Goal: Task Accomplishment & Management: Complete application form

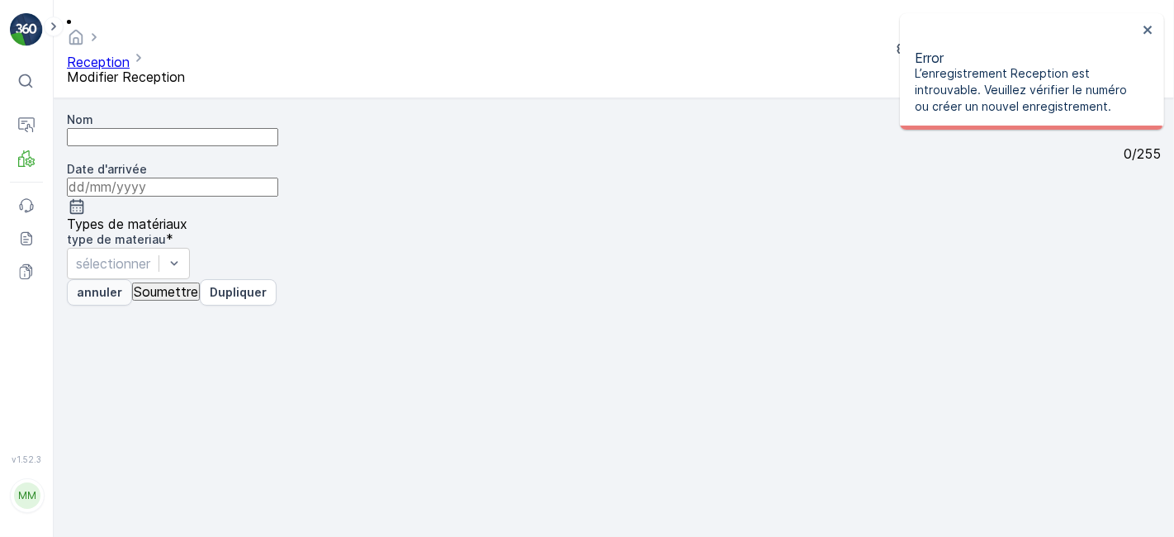
click at [111, 300] on p "annuler" at bounding box center [99, 292] width 45 height 17
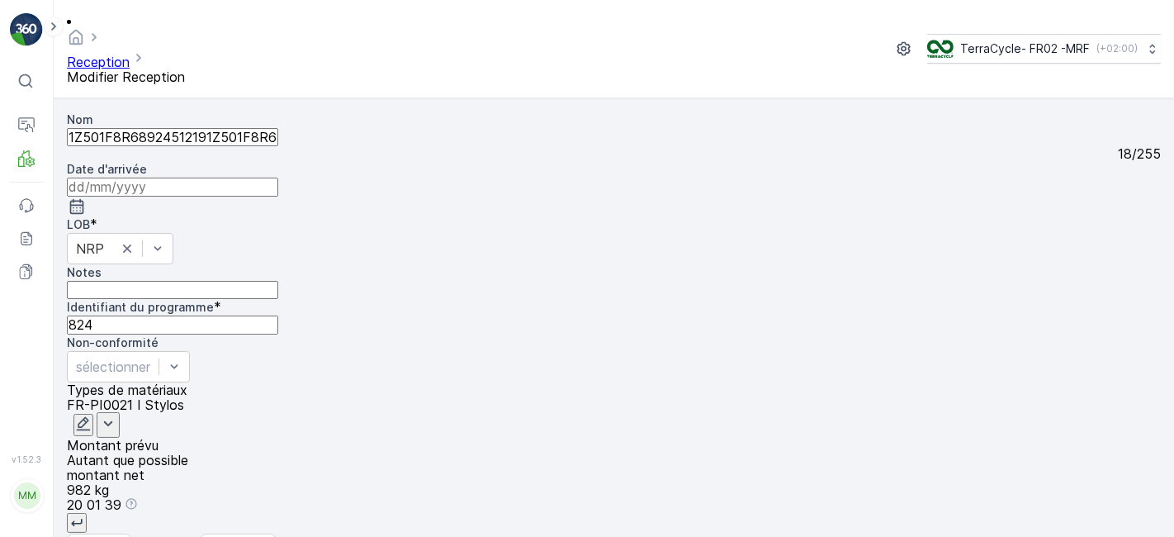
type input "1Z501F8R68924512191Z501F8R6898885320"
click at [132, 536] on button "Soumettre" at bounding box center [166, 546] width 68 height 18
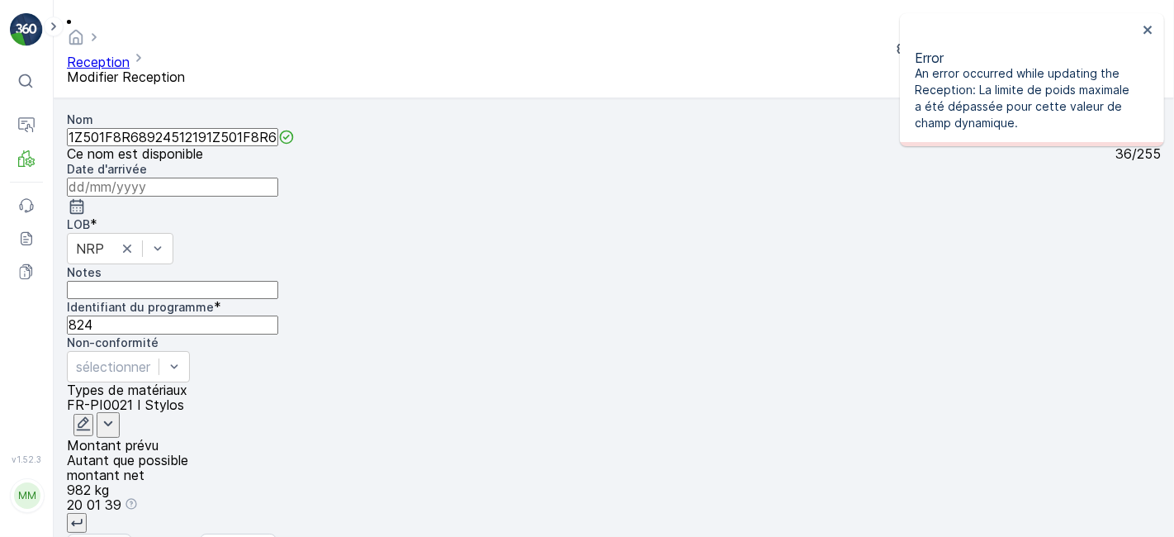
click at [96, 536] on p "annuler" at bounding box center [99, 546] width 45 height 17
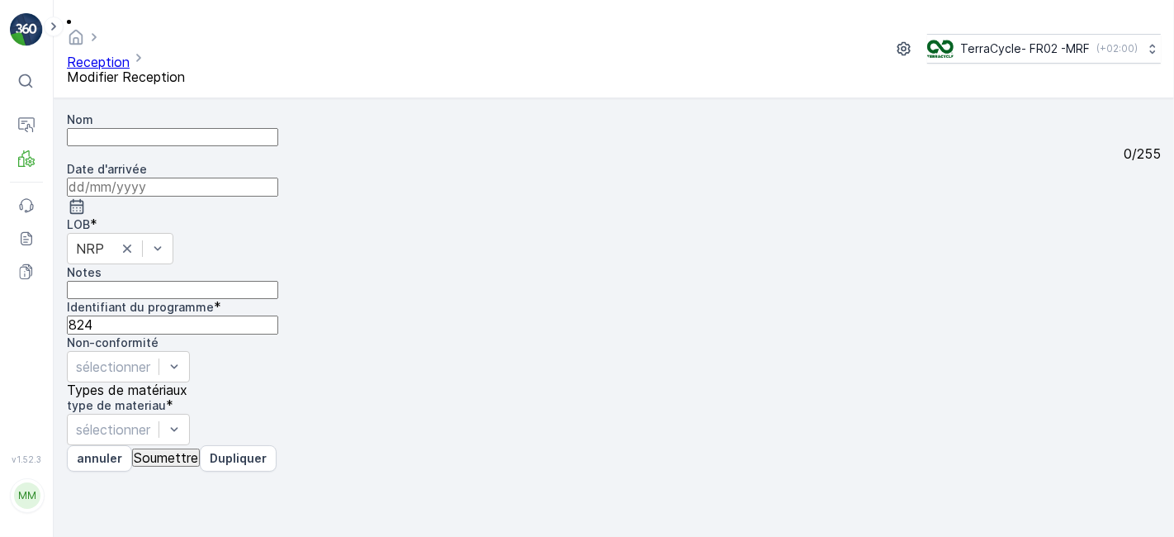
type input "1Z501F8R6898885320"
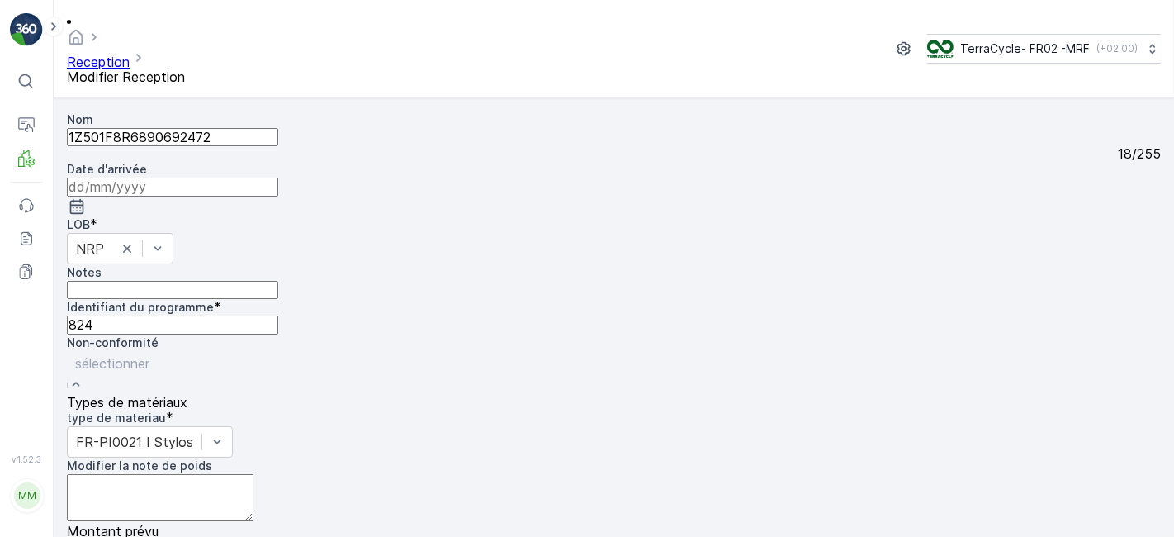
type poids "21.22"
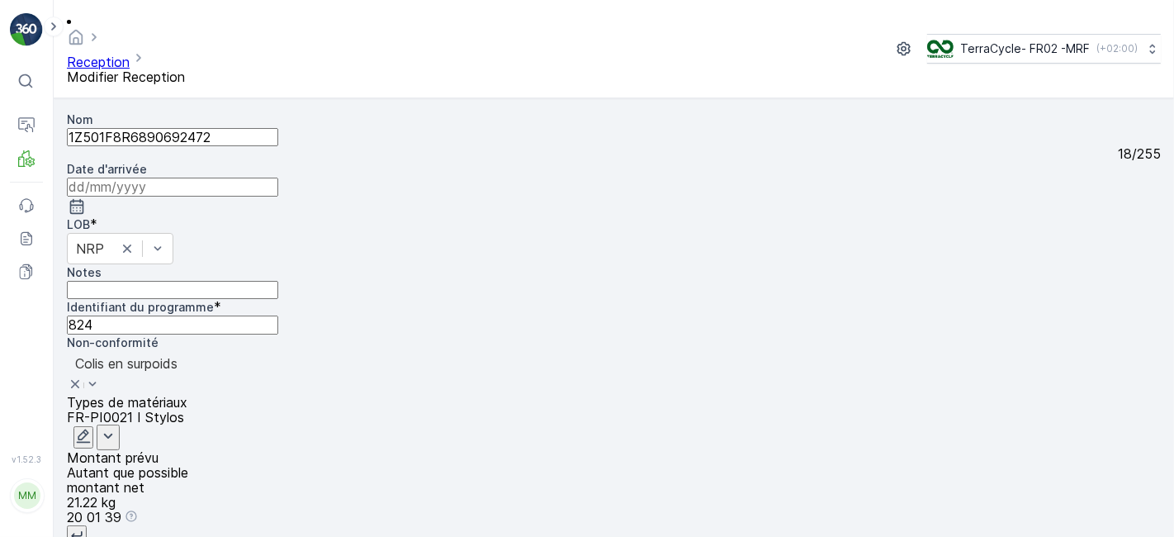
scroll to position [0, 0]
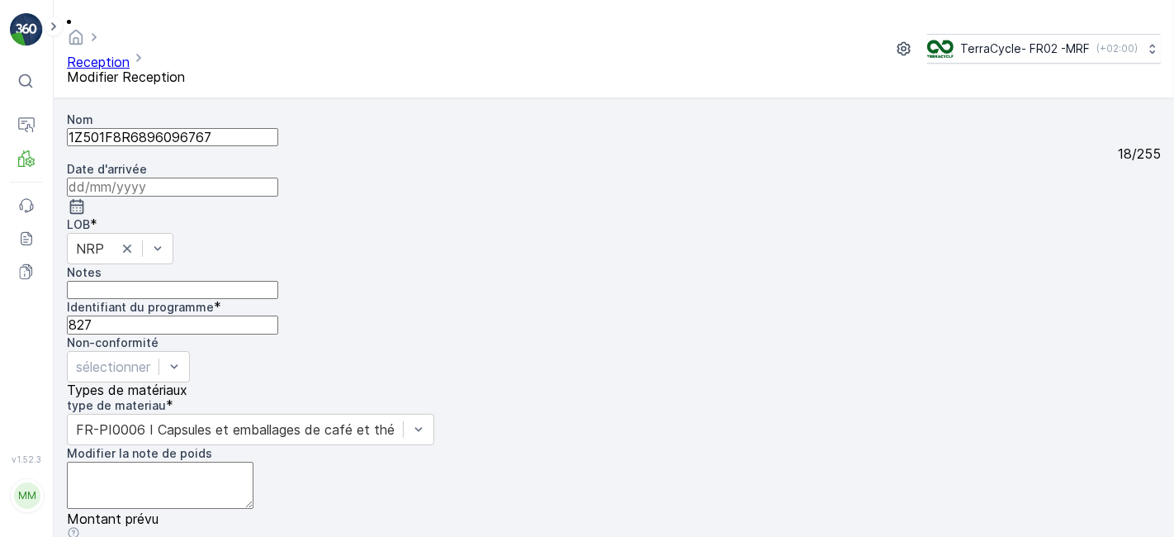
scroll to position [203, 0]
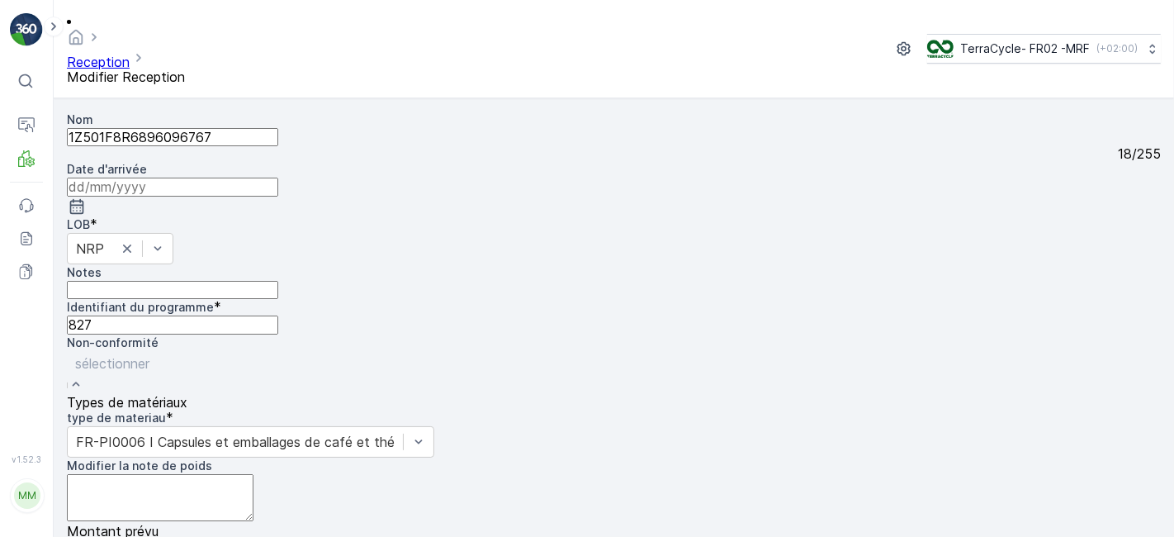
type poids "22.22"
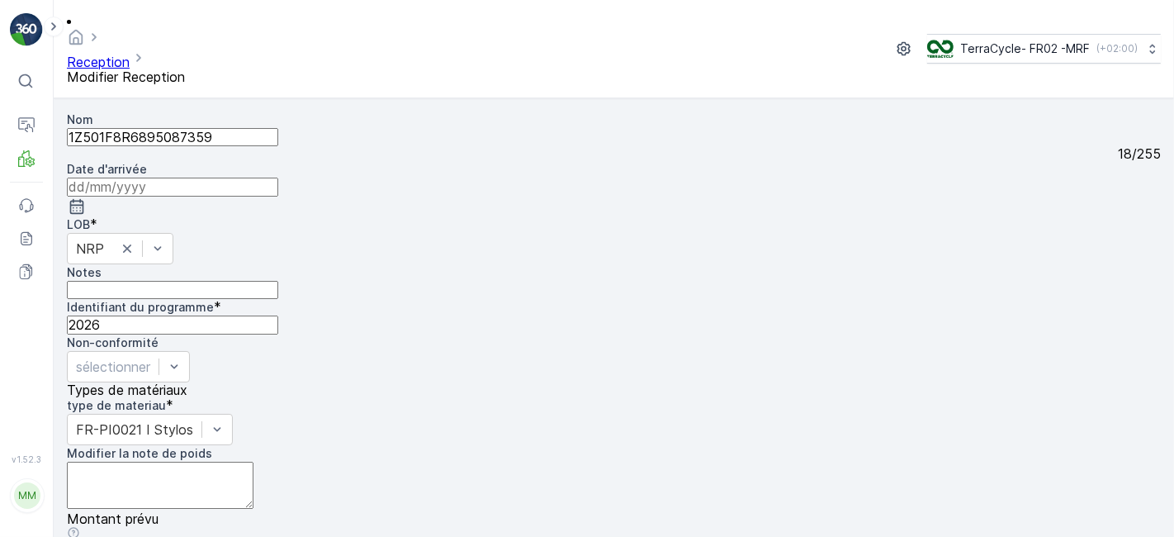
scroll to position [203, 0]
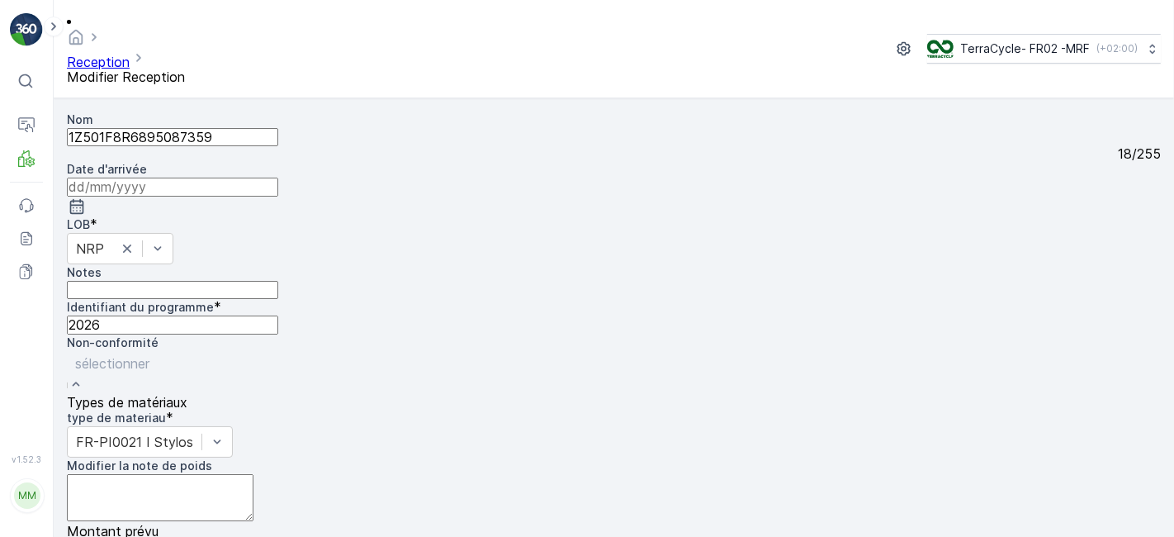
type poids "37.38"
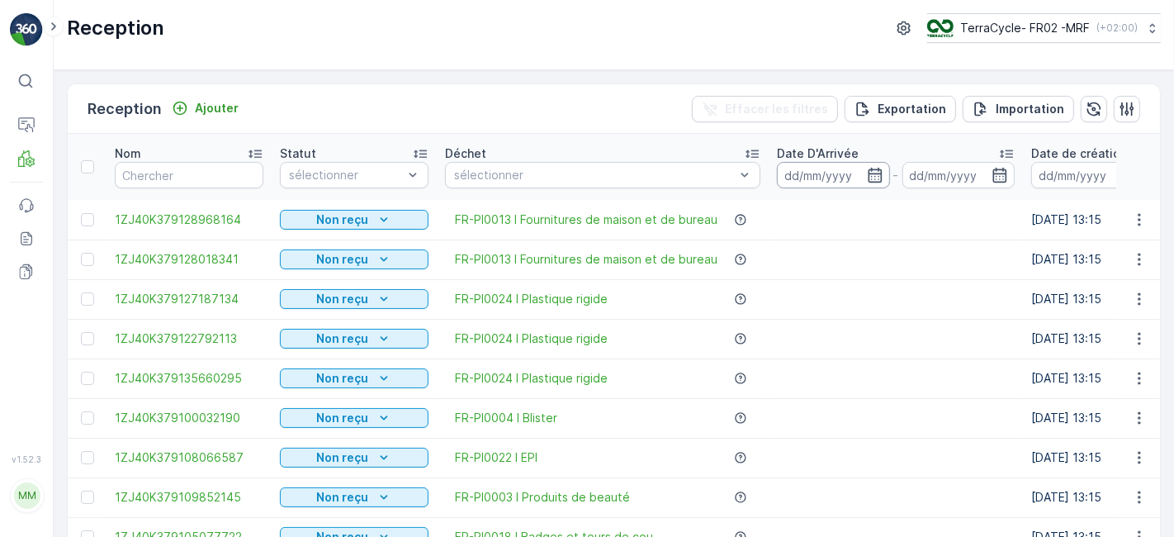
click at [788, 168] on input at bounding box center [833, 175] width 113 height 26
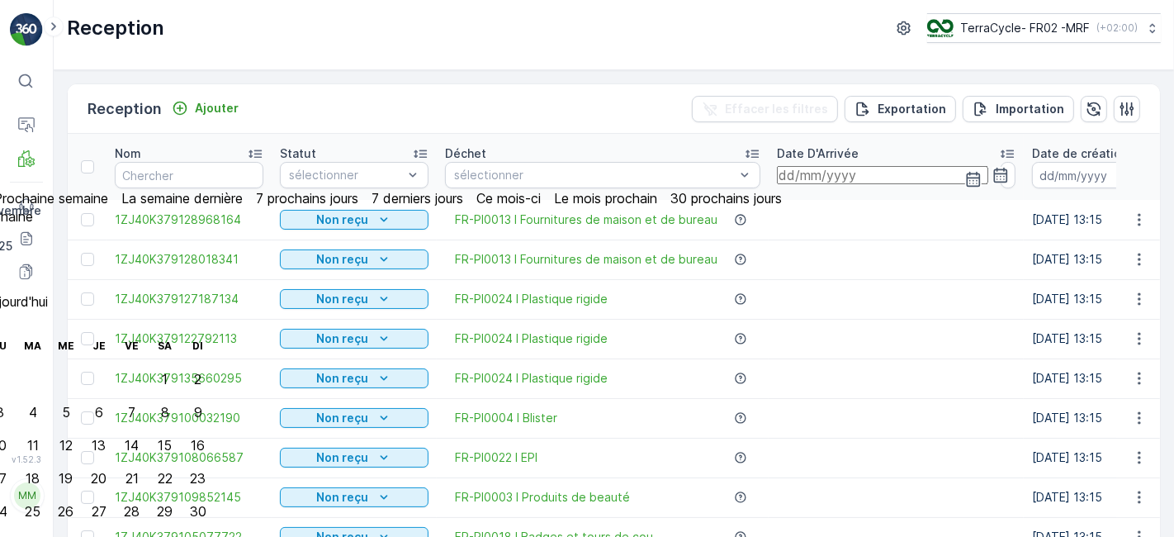
type input "[DATE]"
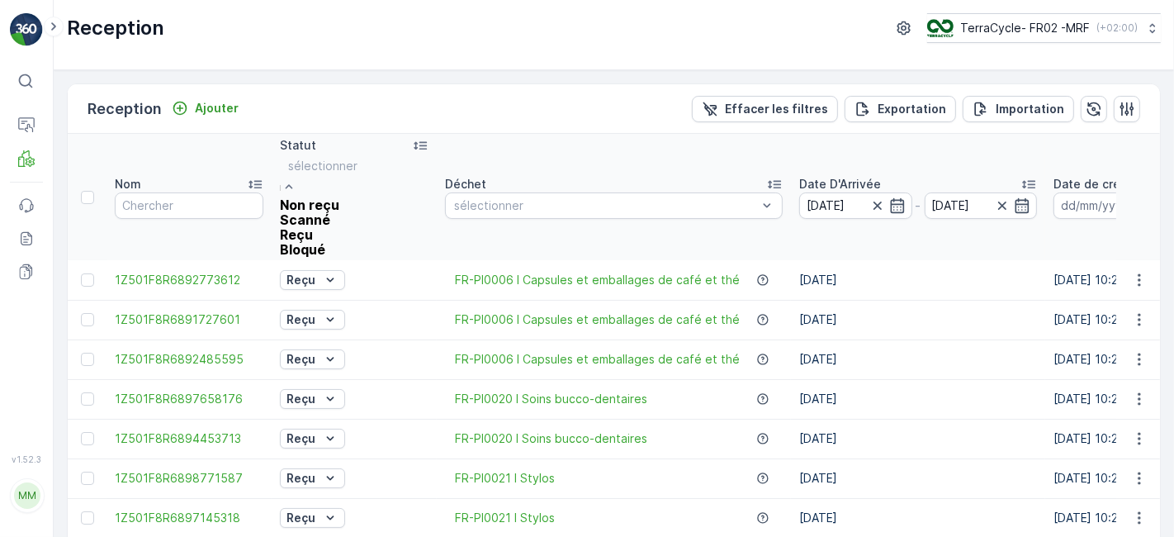
click at [366, 227] on div "Scanné" at bounding box center [323, 219] width 86 height 15
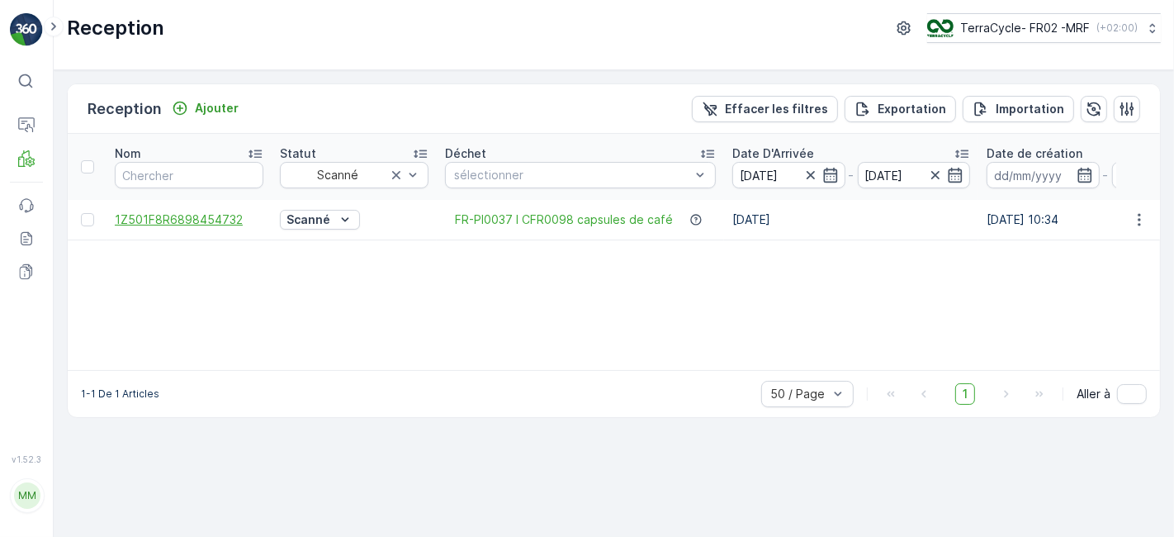
click at [196, 215] on span "1Z501F8R6898454732" at bounding box center [189, 219] width 149 height 17
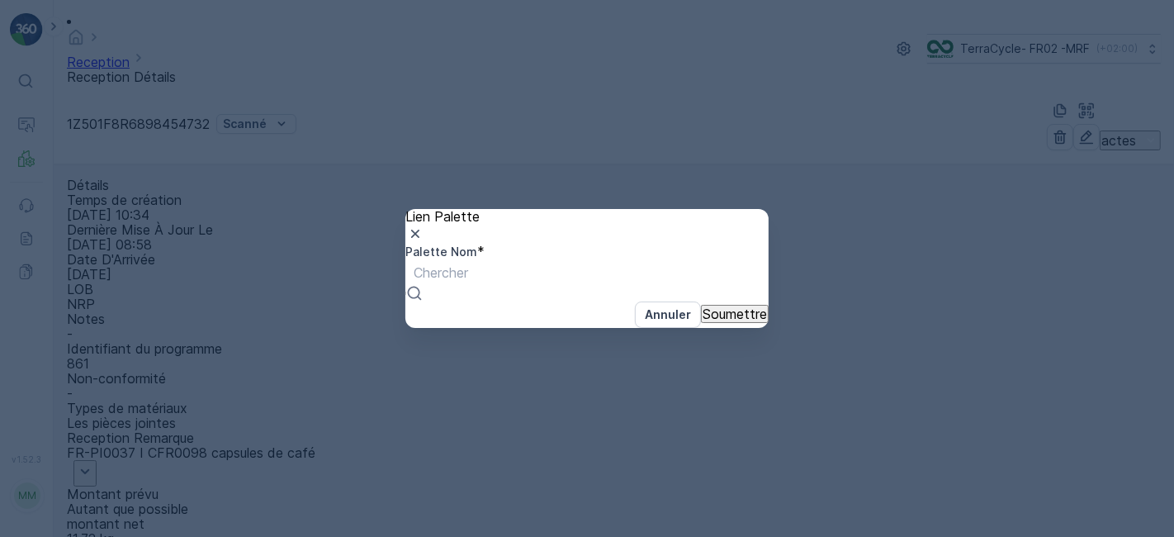
click at [468, 280] on div at bounding box center [441, 272] width 54 height 18
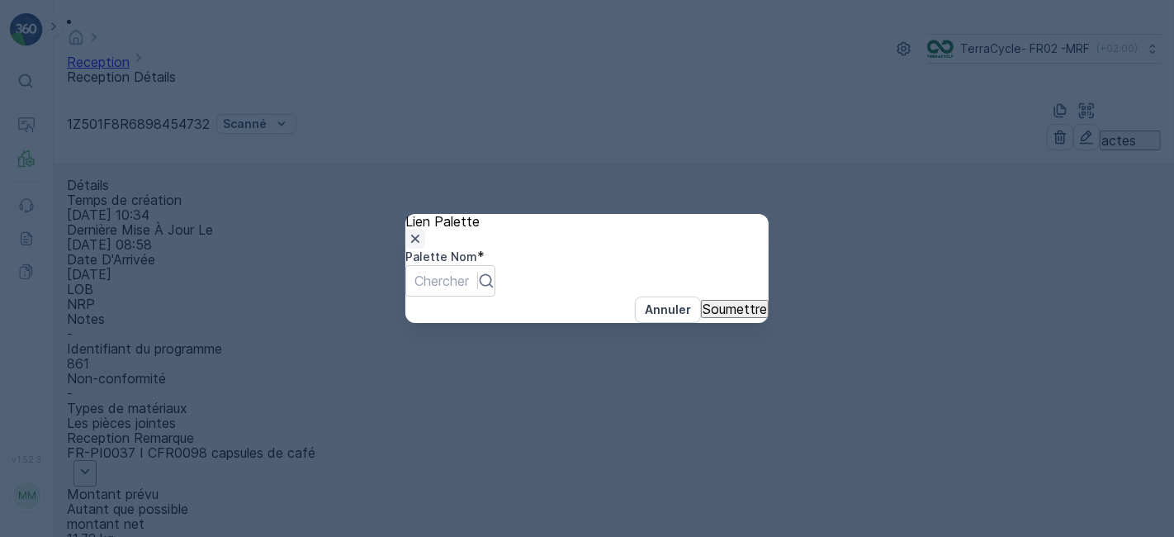
click at [424, 230] on icon "button" at bounding box center [415, 238] width 17 height 17
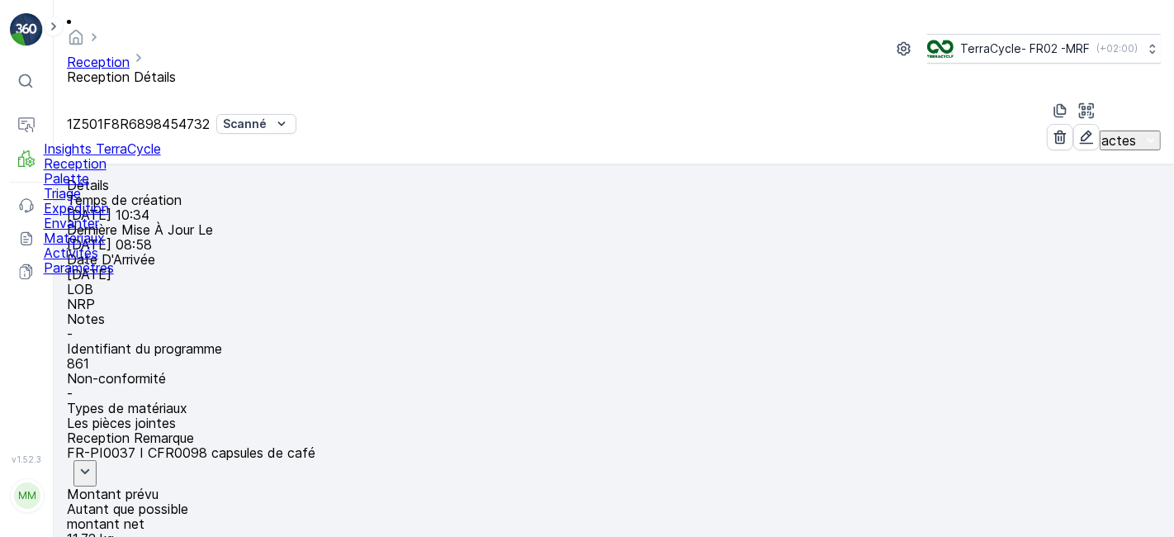
click at [87, 171] on p "Reception" at bounding box center [102, 163] width 117 height 15
